Goal: Book appointment/travel/reservation

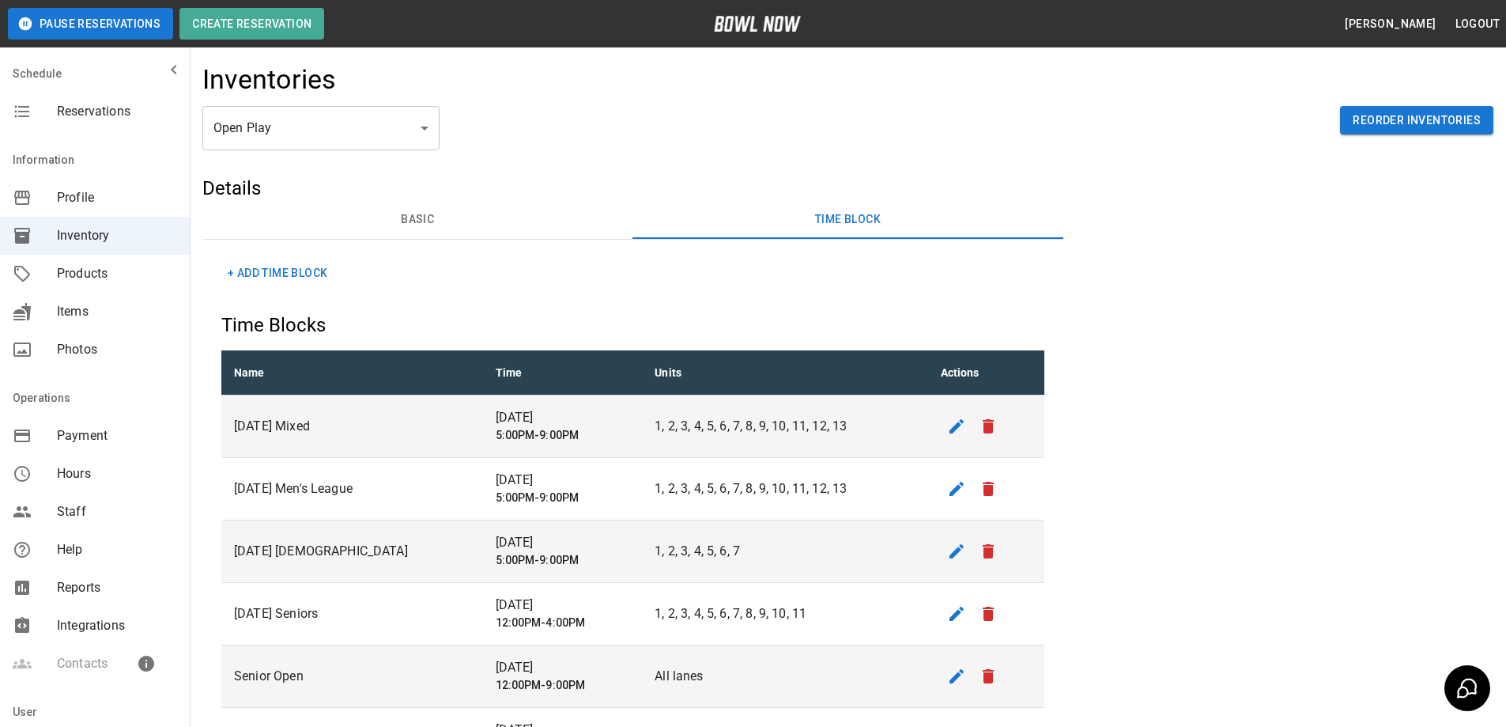
click at [117, 115] on span "Reservations" at bounding box center [117, 111] width 120 height 19
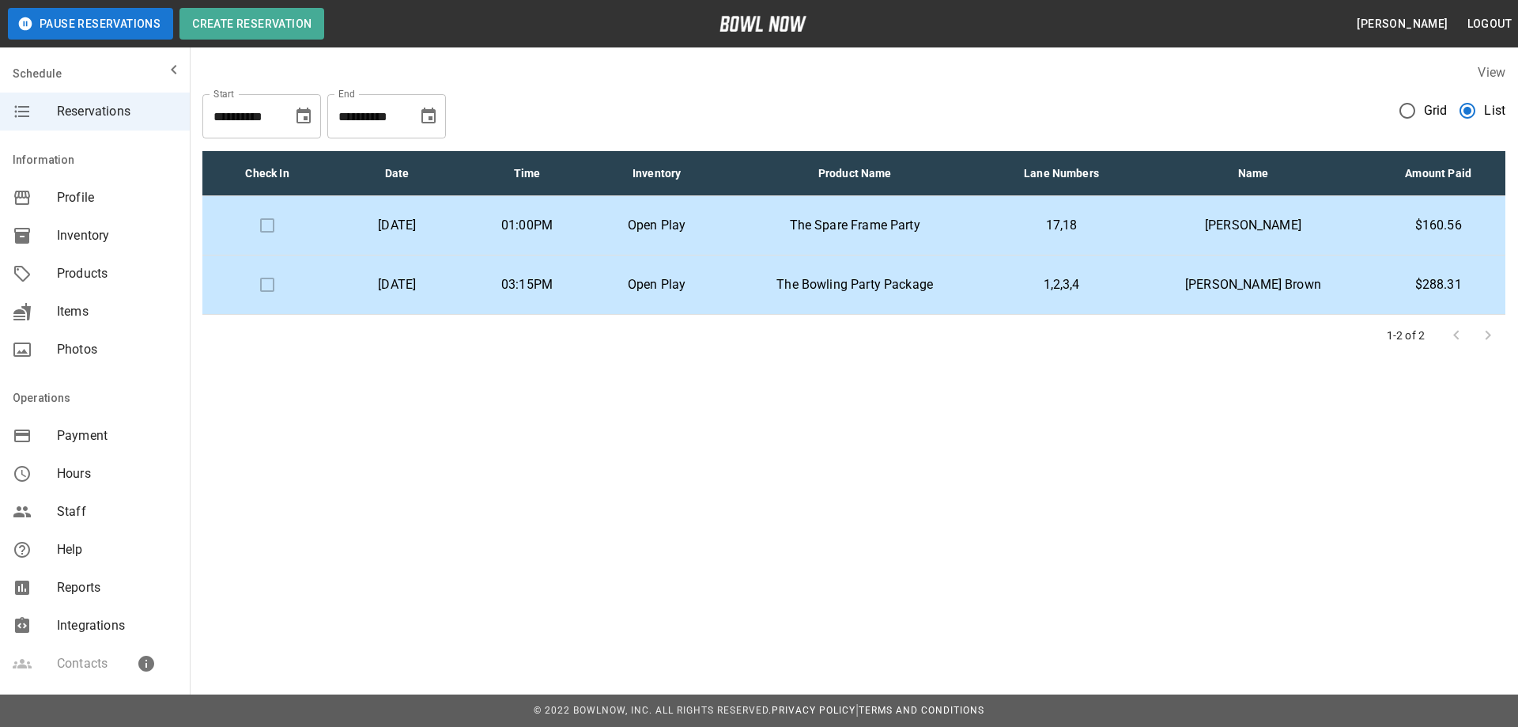
click at [1258, 223] on p "[PERSON_NAME]" at bounding box center [1253, 225] width 211 height 19
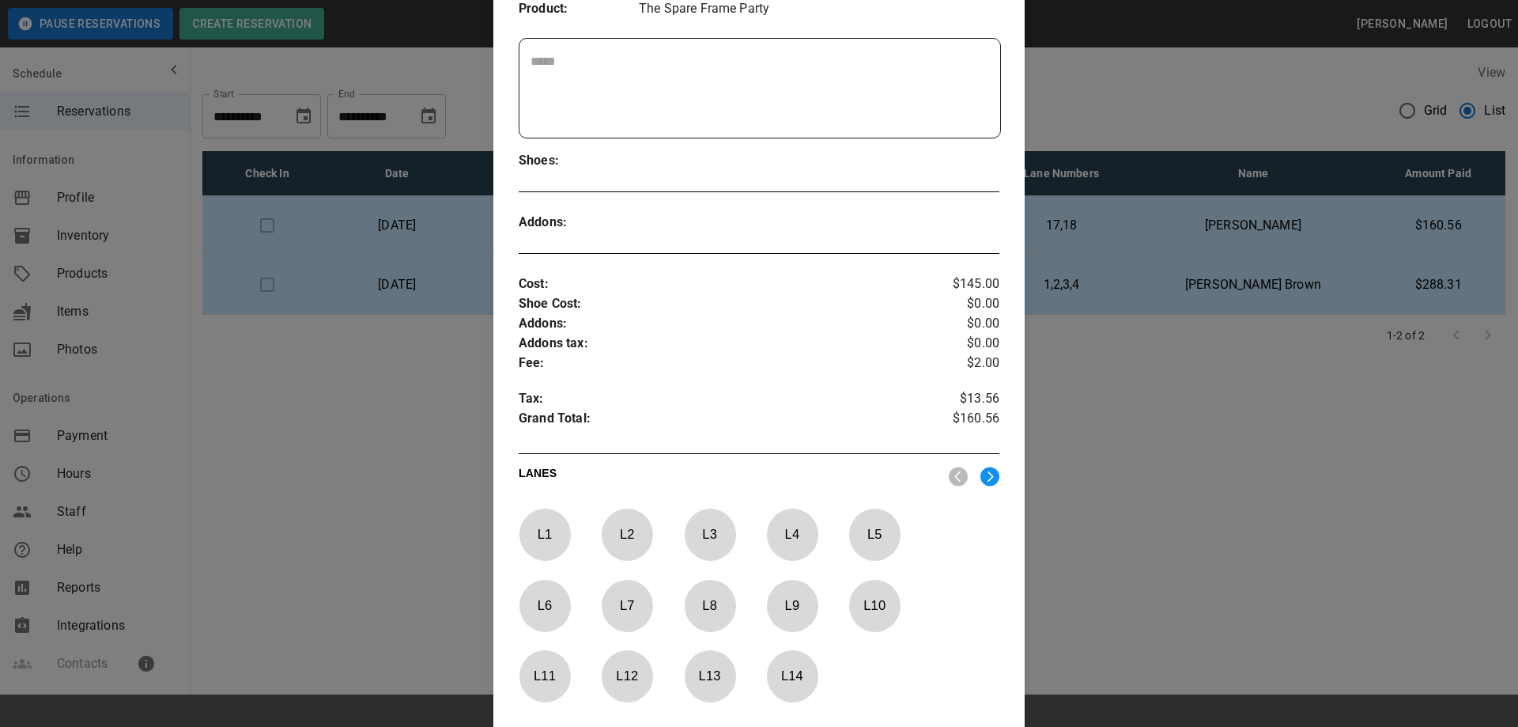
scroll to position [104, 0]
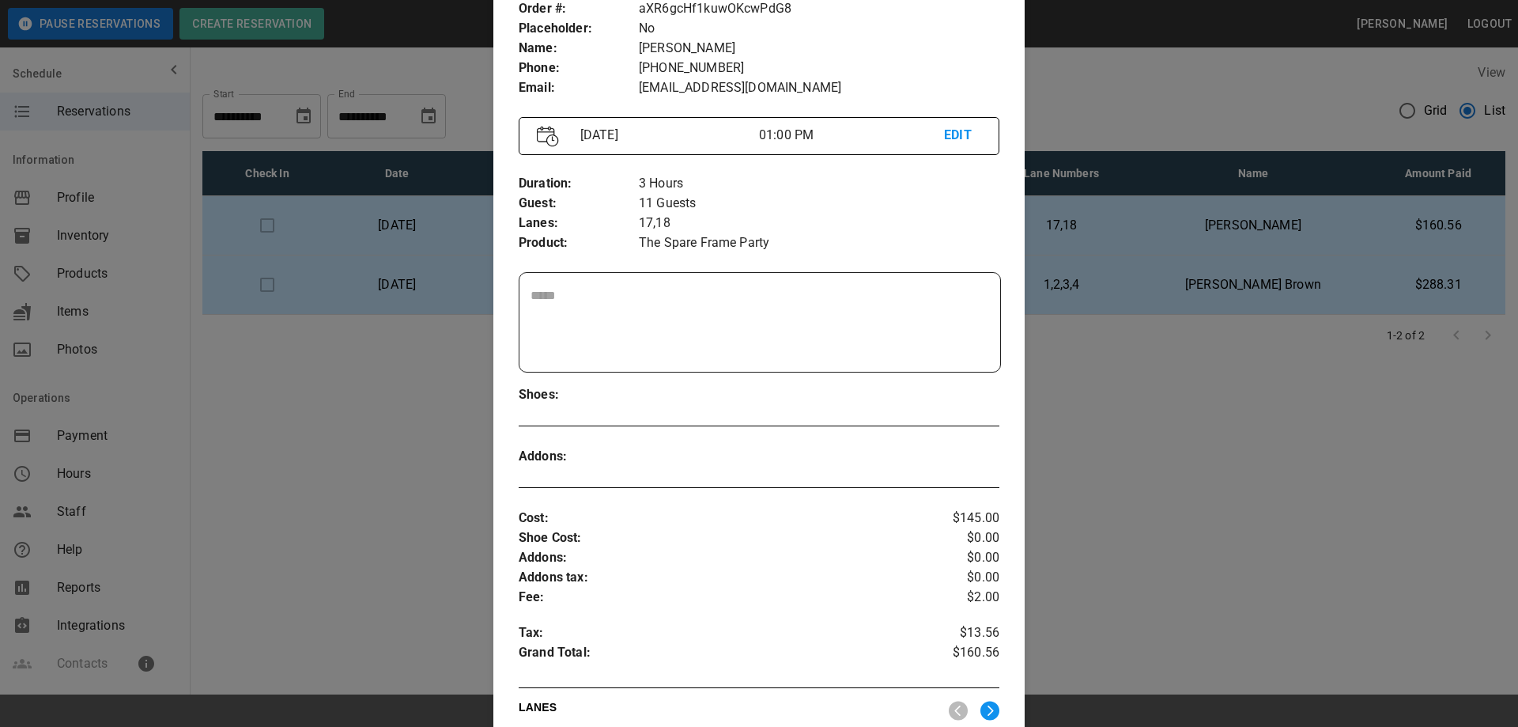
click at [1175, 553] on div at bounding box center [759, 363] width 1518 height 727
